Goal: Task Accomplishment & Management: Manage account settings

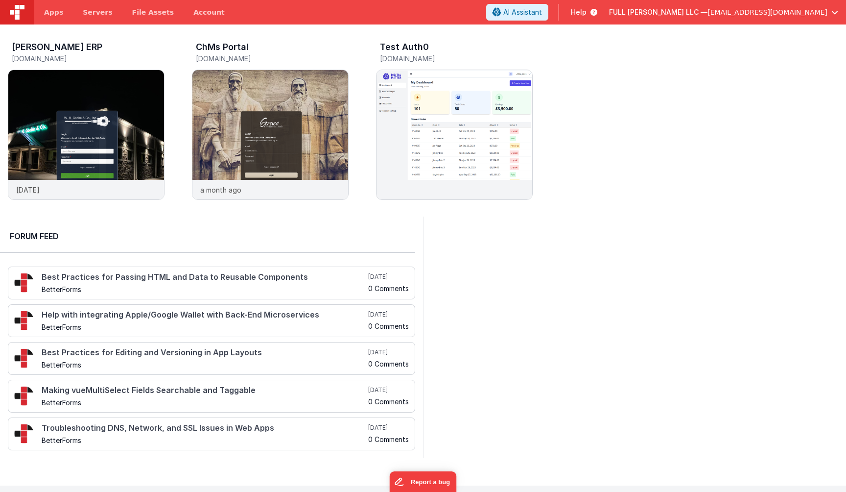
click at [760, 15] on span "[EMAIL_ADDRESS][DOMAIN_NAME]" at bounding box center [768, 12] width 120 height 10
click at [716, 64] on div "Account" at bounding box center [760, 66] width 145 height 10
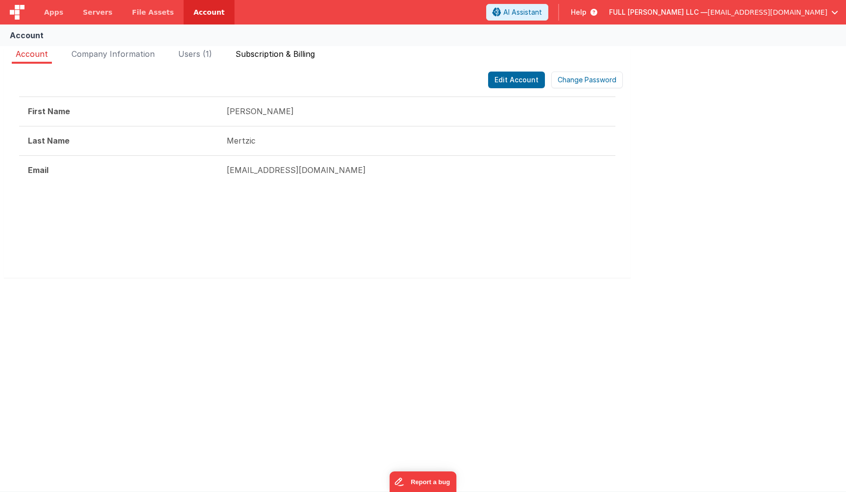
click at [286, 58] on span "Subscription & Billing" at bounding box center [275, 54] width 79 height 10
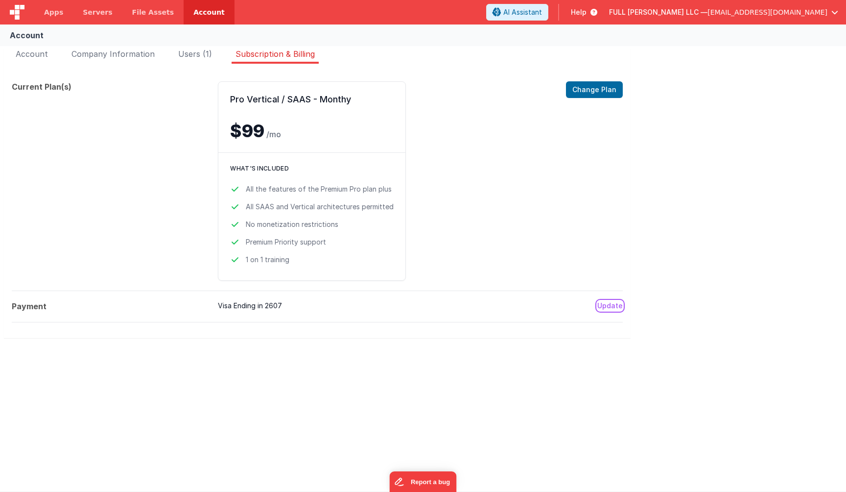
click at [607, 306] on button "Update" at bounding box center [609, 306] width 25 height 10
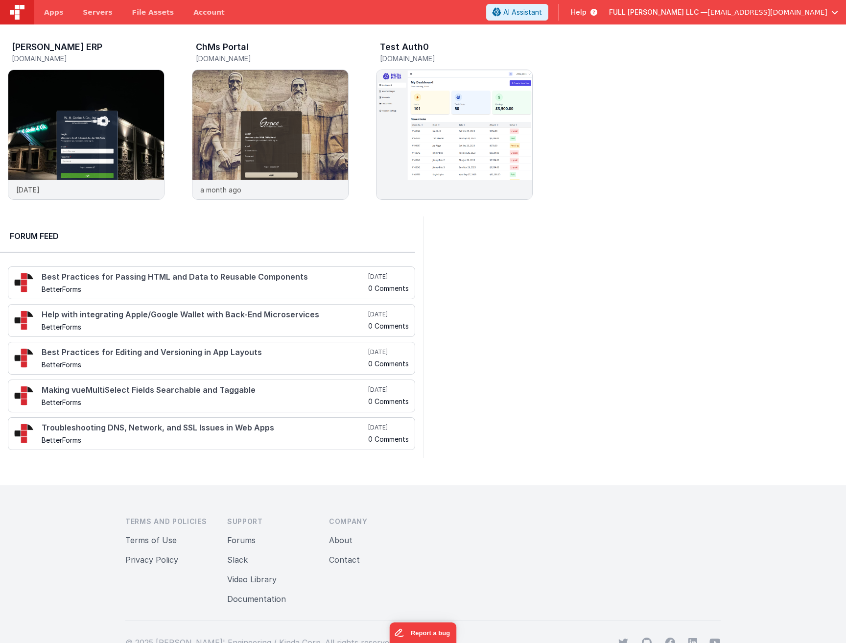
click at [708, 15] on span "FULL [PERSON_NAME] LLC —" at bounding box center [658, 12] width 98 height 10
click at [728, 71] on div "Account" at bounding box center [760, 66] width 145 height 10
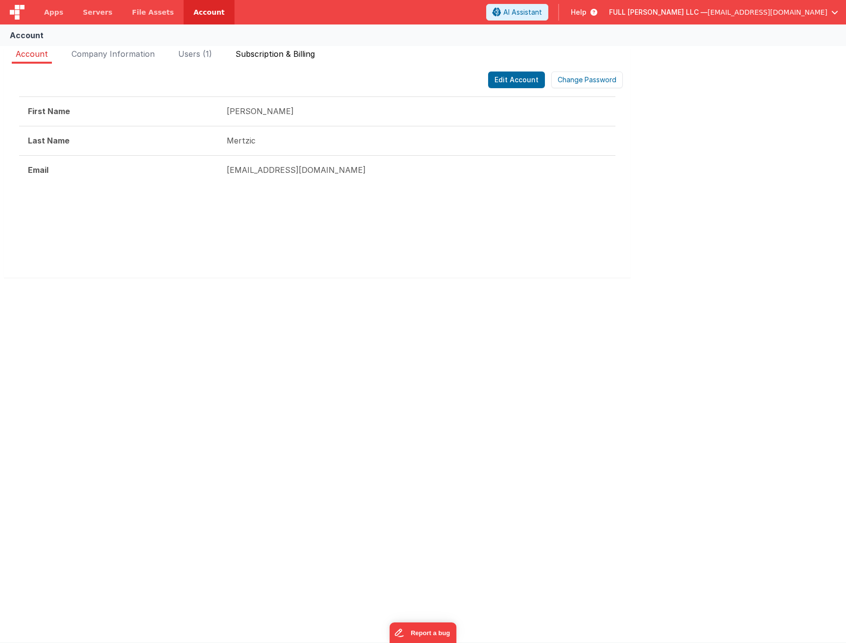
click at [312, 58] on li "Subscription & Billing" at bounding box center [275, 56] width 87 height 16
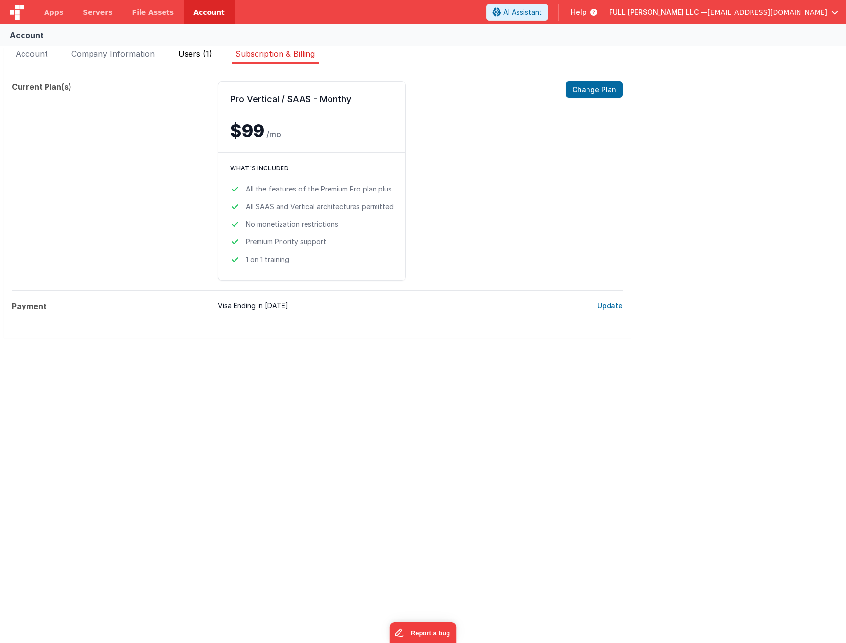
click at [190, 54] on span "Users (1)" at bounding box center [195, 54] width 34 height 10
